Goal: Task Accomplishment & Management: Manage account settings

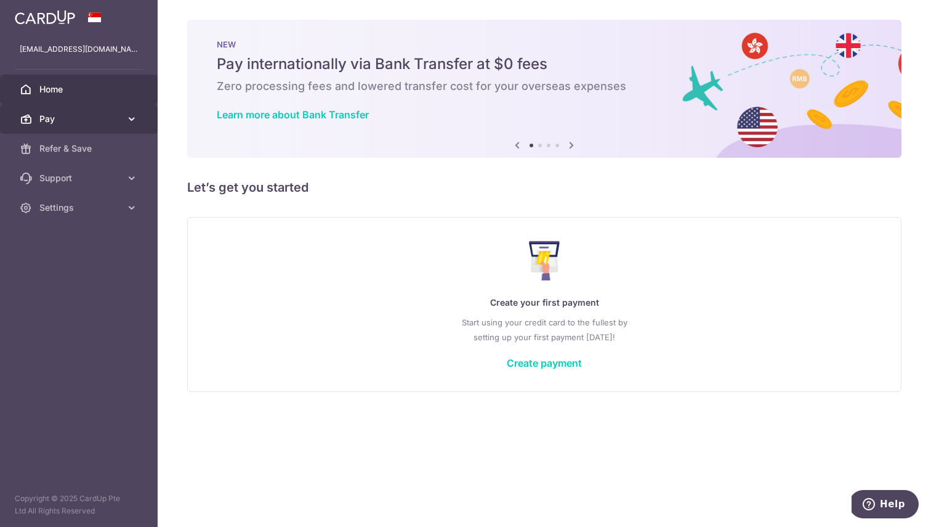
click at [65, 123] on span "Pay" at bounding box center [79, 119] width 81 height 12
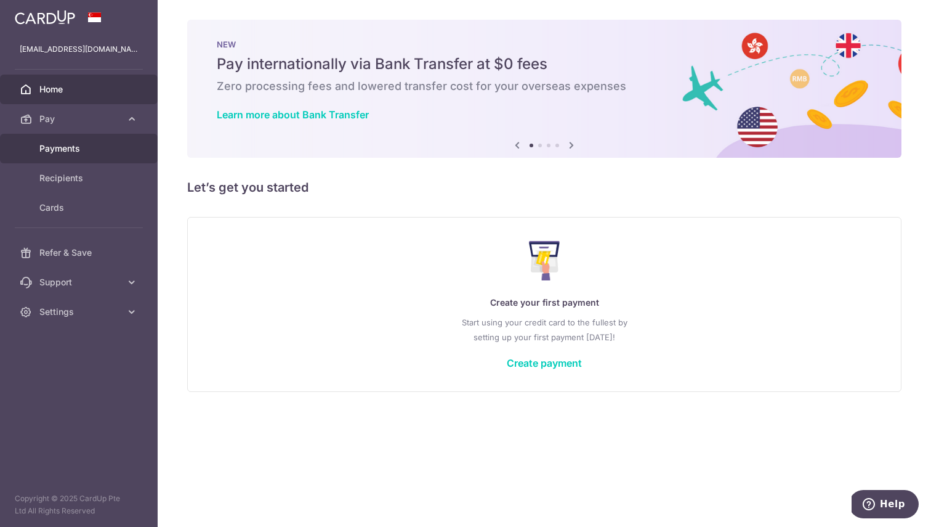
click at [66, 161] on link "Payments" at bounding box center [79, 149] width 158 height 30
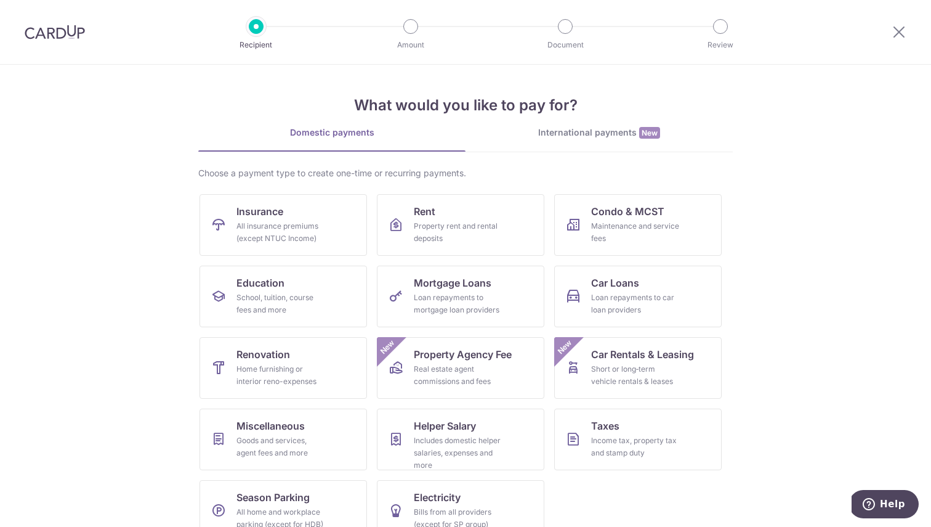
scroll to position [25, 0]
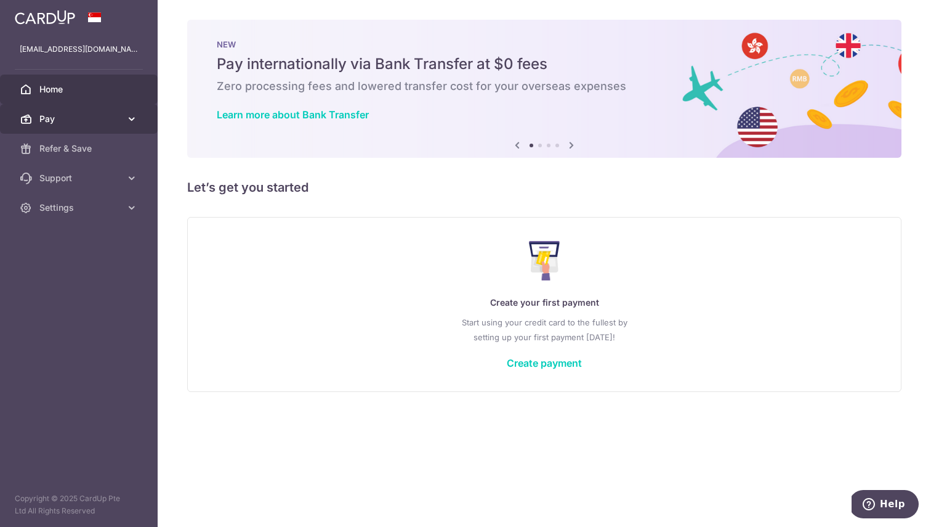
click at [120, 123] on span "Pay" at bounding box center [79, 119] width 81 height 12
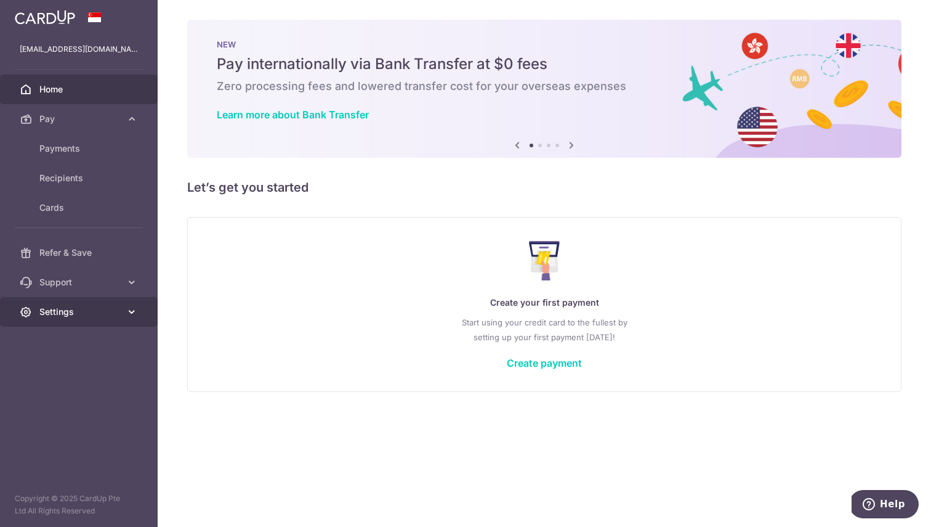
click at [92, 314] on span "Settings" at bounding box center [79, 311] width 81 height 12
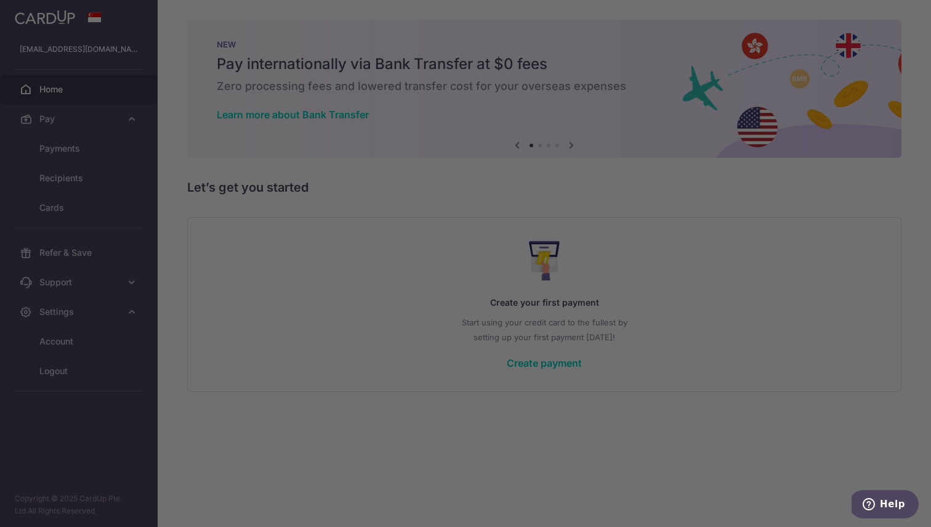
click at [89, 339] on div at bounding box center [470, 266] width 941 height 532
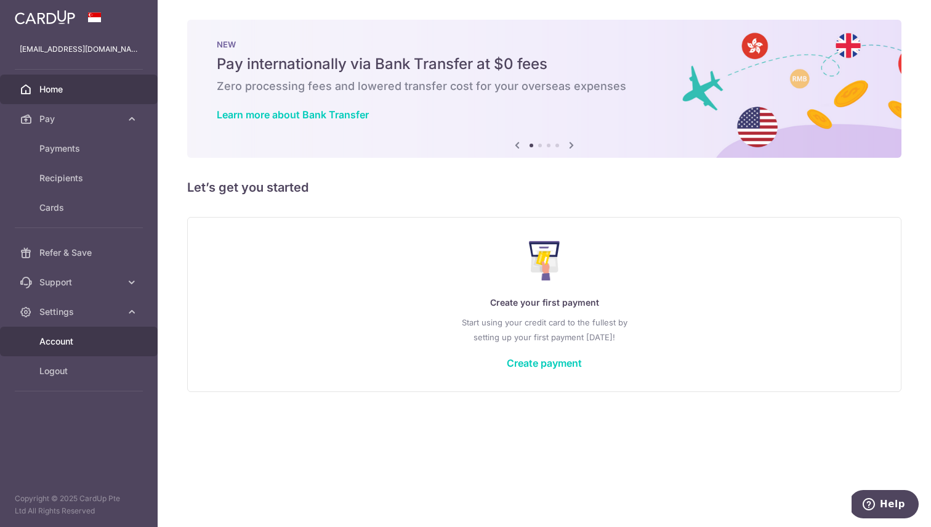
click at [72, 339] on span "Account" at bounding box center [79, 341] width 81 height 12
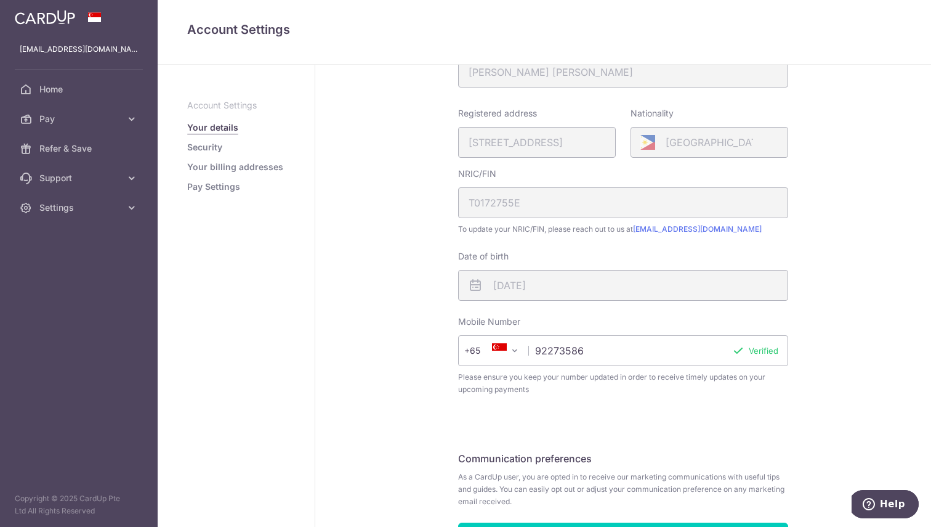
scroll to position [264, 0]
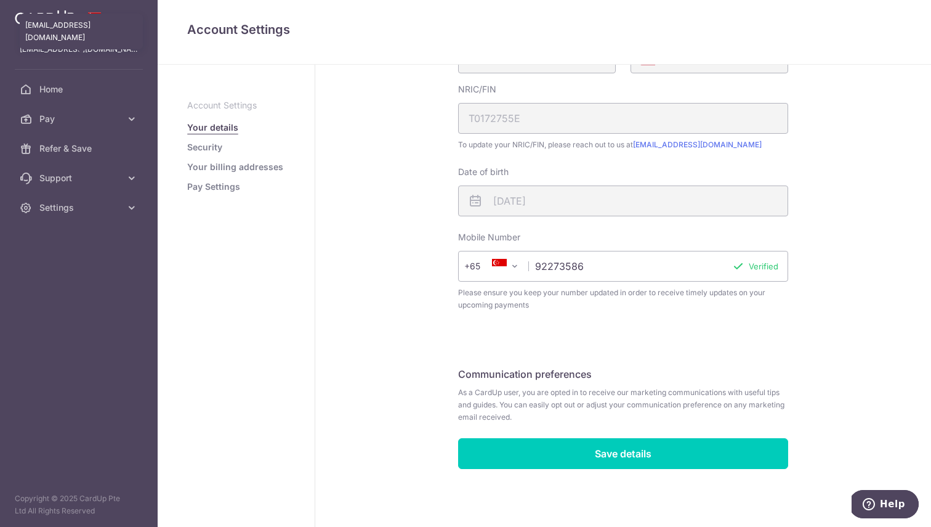
click at [59, 46] on p "[EMAIL_ADDRESS][DOMAIN_NAME]" at bounding box center [79, 49] width 118 height 12
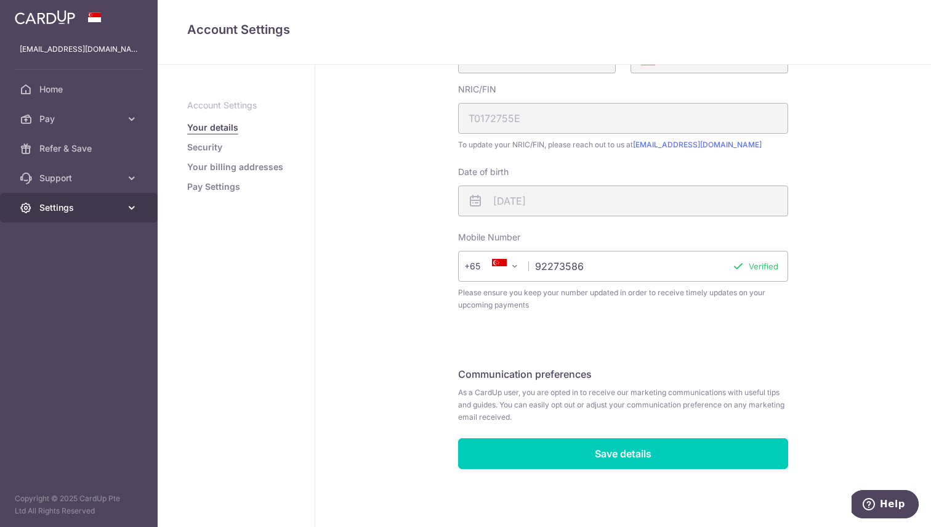
click at [45, 208] on span "Settings" at bounding box center [79, 207] width 81 height 12
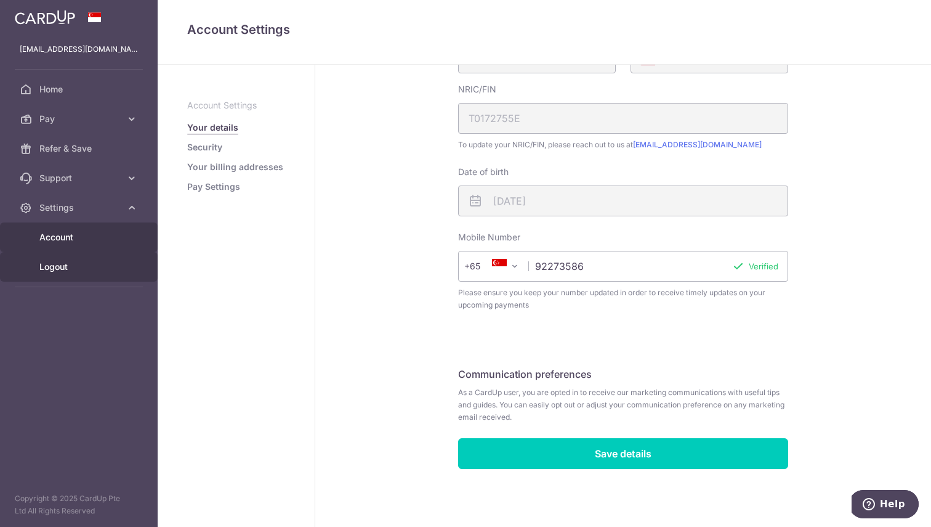
click at [51, 270] on span "Logout" at bounding box center [79, 267] width 81 height 12
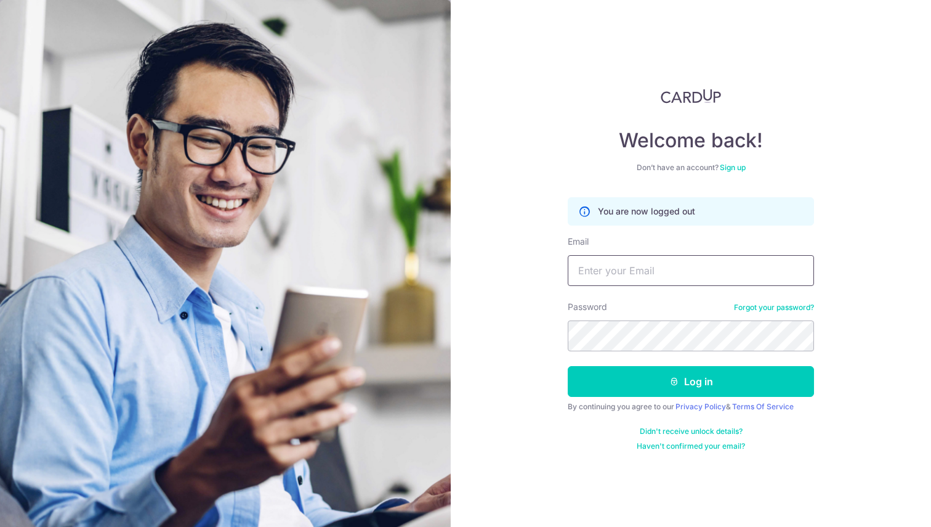
click at [673, 262] on input "Email" at bounding box center [691, 270] width 246 height 31
type input "dave.anonuevo@unstablerecords.sg"
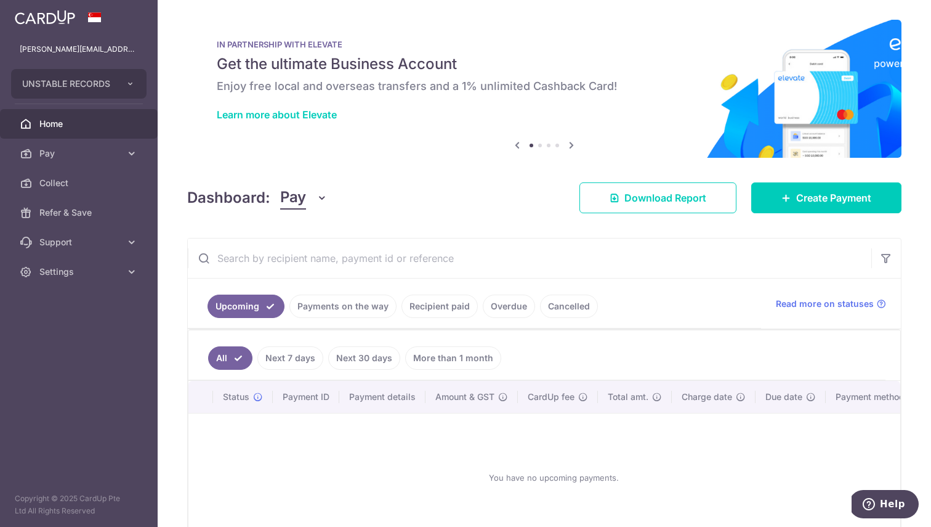
scroll to position [82, 0]
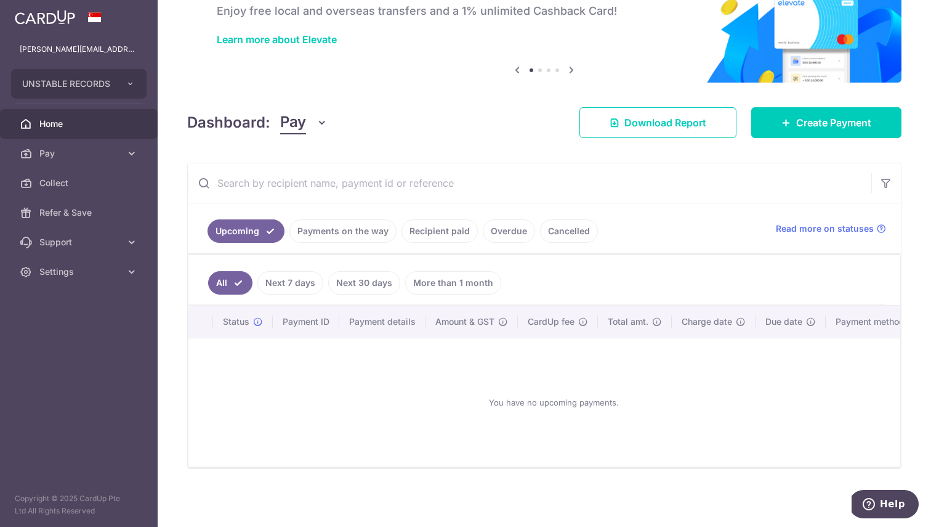
click at [453, 272] on link "More than 1 month" at bounding box center [453, 282] width 96 height 23
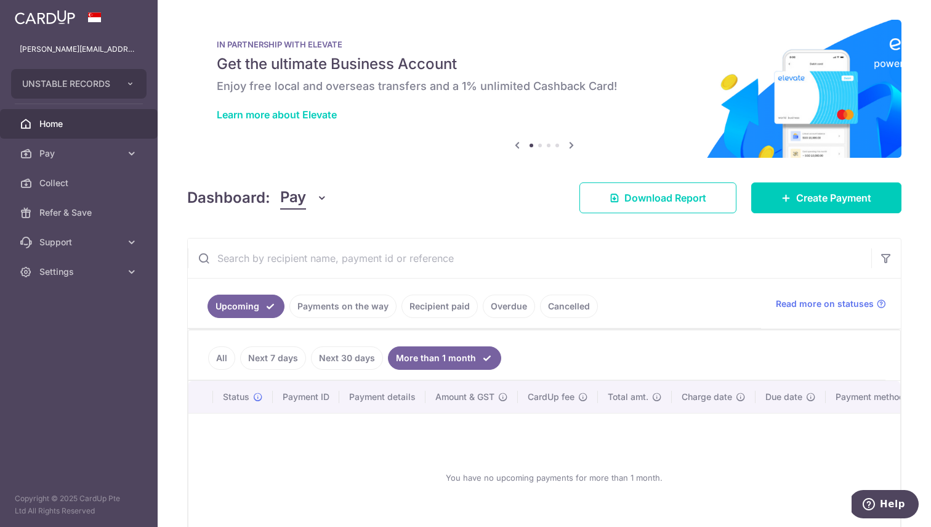
scroll to position [52, 0]
